Goal: Information Seeking & Learning: Learn about a topic

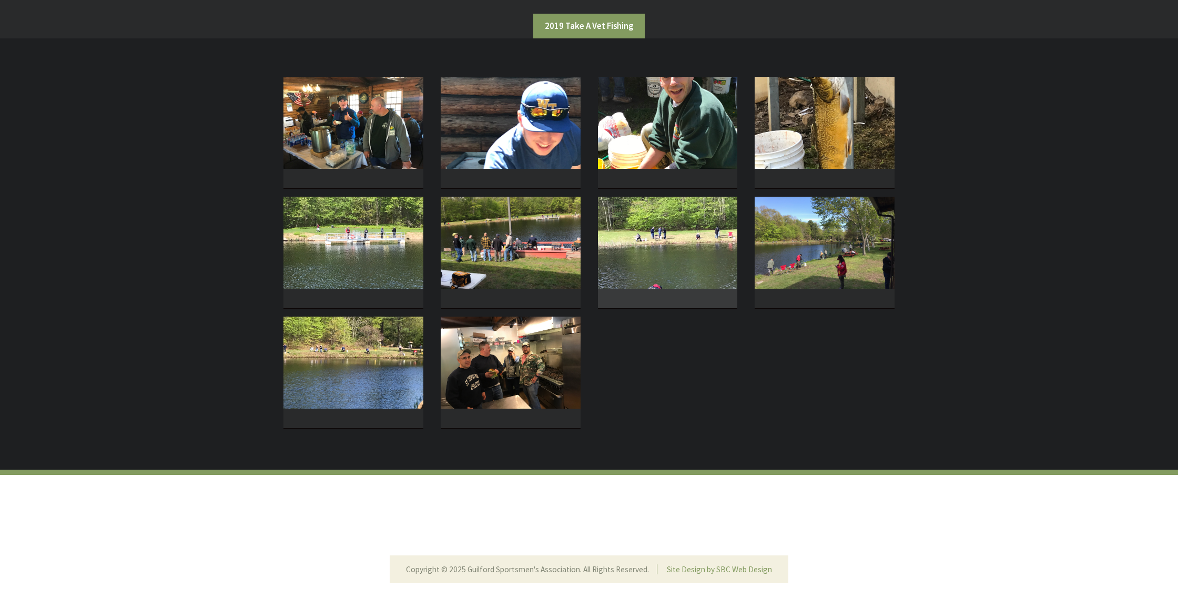
click at [648, 272] on img at bounding box center [668, 243] width 140 height 92
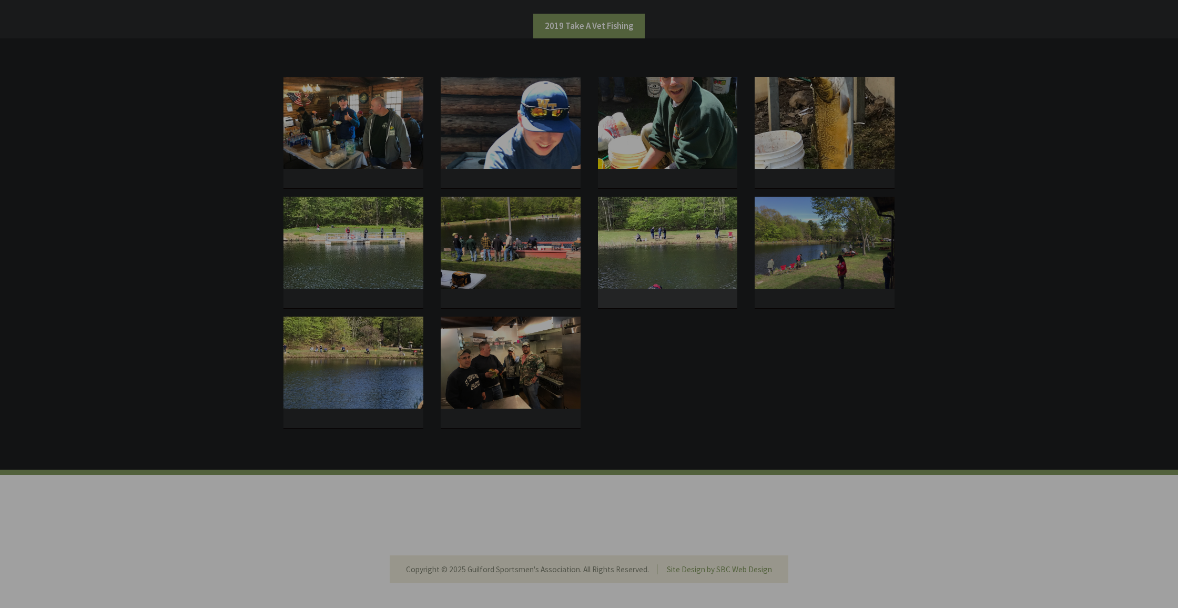
scroll to position [173, 0]
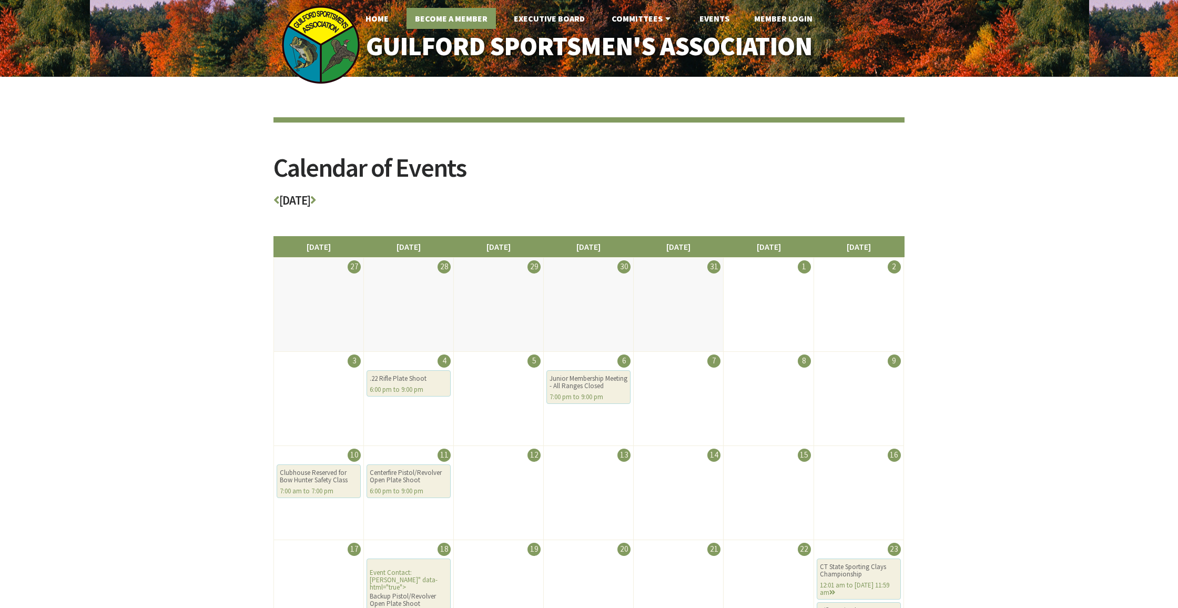
click at [438, 18] on link "Become A Member" at bounding box center [451, 18] width 89 height 21
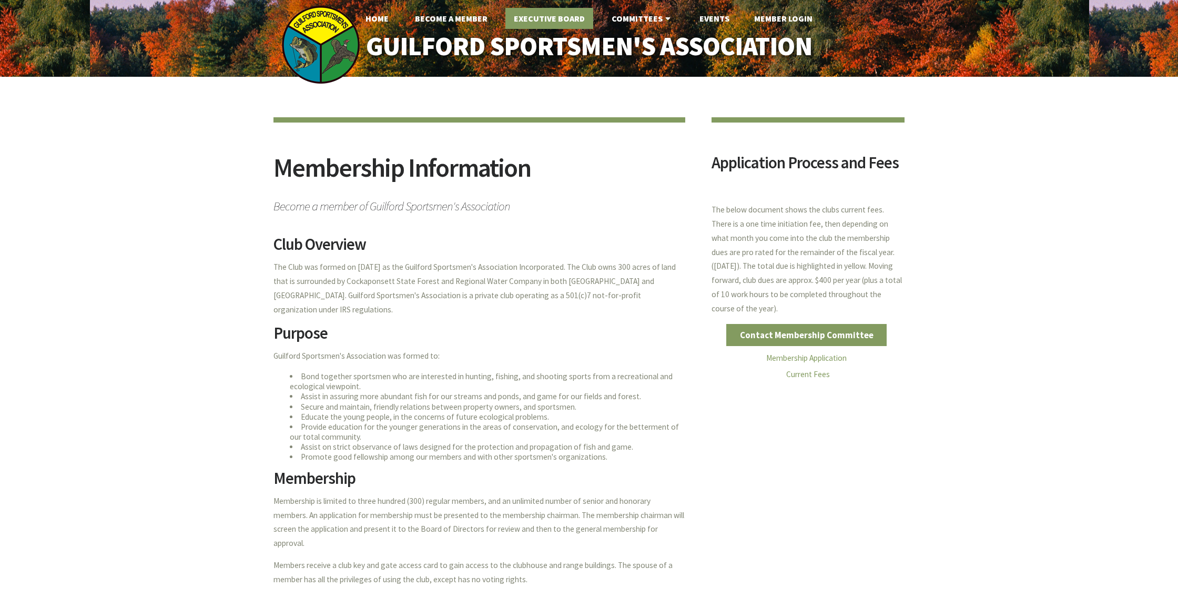
scroll to position [2, 1]
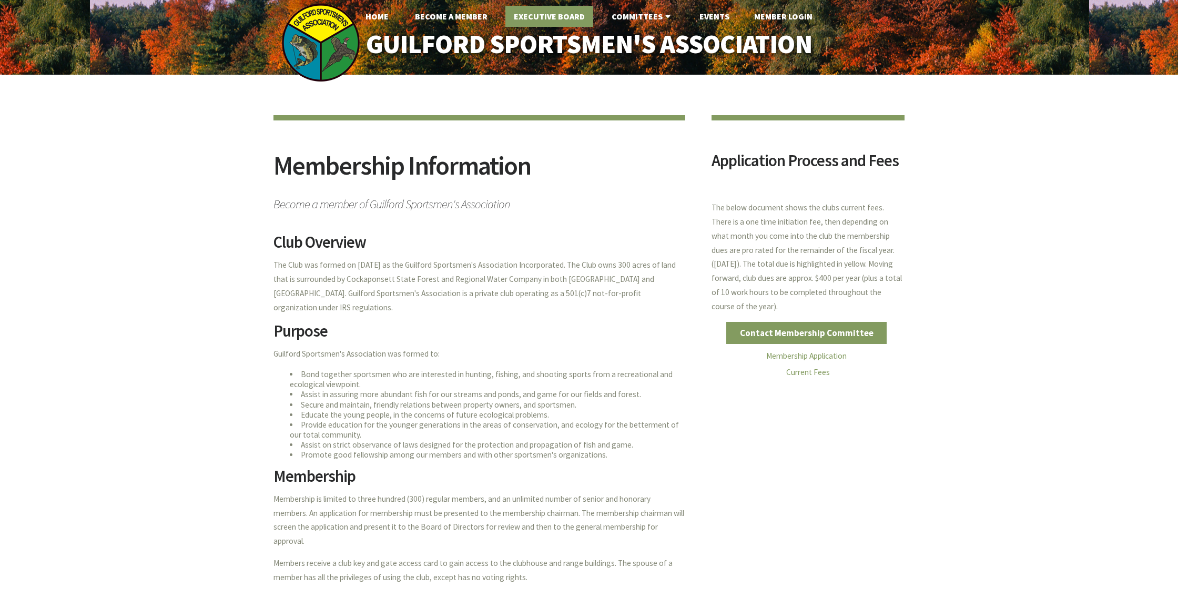
click at [544, 17] on link "Executive Board" at bounding box center [549, 16] width 88 height 21
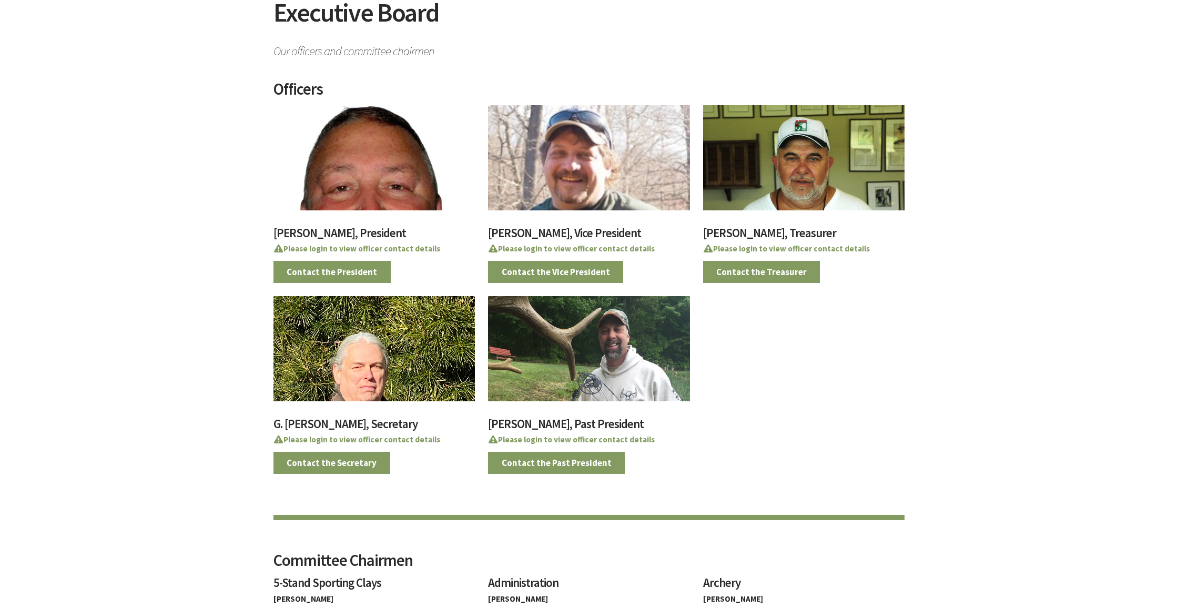
scroll to position [138, 0]
